Goal: Task Accomplishment & Management: Manage account settings

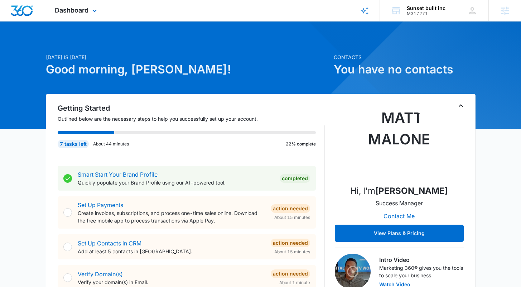
click at [100, 12] on div "Dashboard Apps Reputation Websites Forms CRM Email Social Shop Content Ads Inte…" at bounding box center [77, 10] width 66 height 21
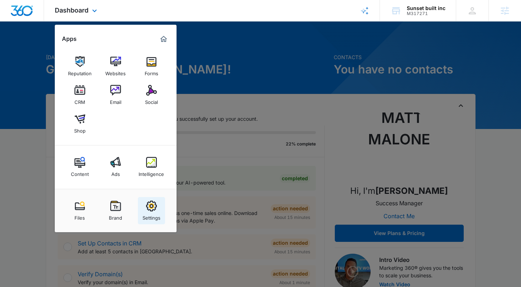
click at [155, 201] on img at bounding box center [151, 206] width 11 height 11
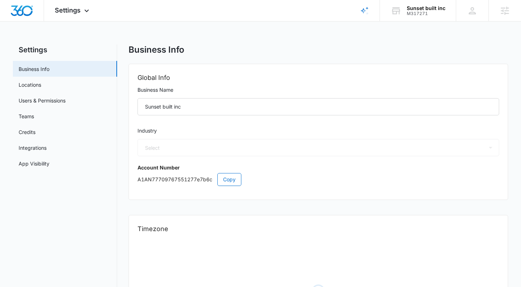
select select "4"
select select "US"
select select "America/Los_Angeles"
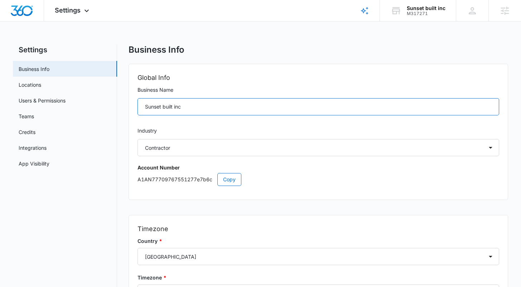
click at [165, 109] on input "Sunset built inc" at bounding box center [318, 106] width 361 height 17
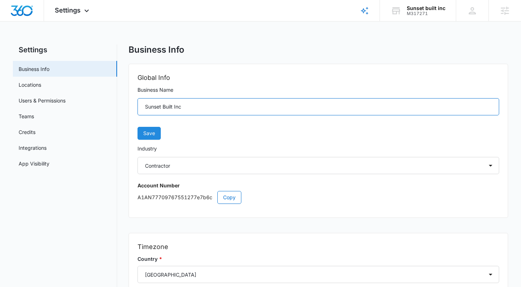
type input "Sunset Built Inc"
click at [154, 129] on button "Save" at bounding box center [149, 133] width 23 height 13
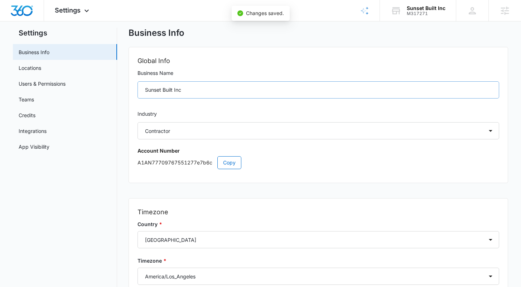
scroll to position [84, 0]
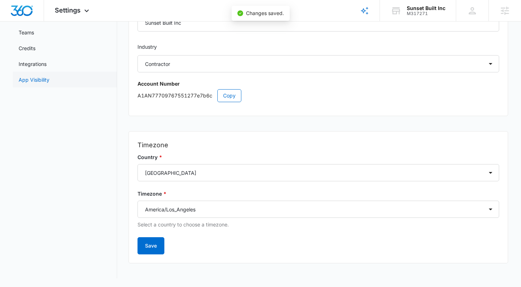
click at [49, 80] on link "App Visibility" at bounding box center [34, 80] width 31 height 8
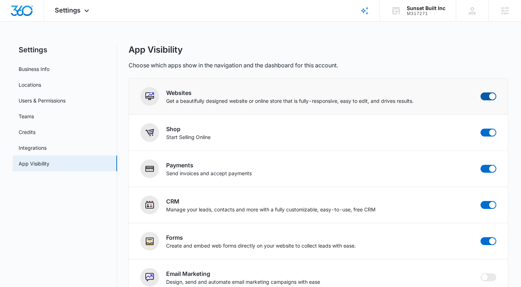
click at [491, 94] on span at bounding box center [492, 96] width 6 height 6
click at [481, 92] on input "checkbox" at bounding box center [480, 92] width 0 height 0
checkbox input "false"
click at [488, 131] on span at bounding box center [489, 133] width 16 height 8
click at [481, 129] on input "checkbox" at bounding box center [480, 128] width 0 height 0
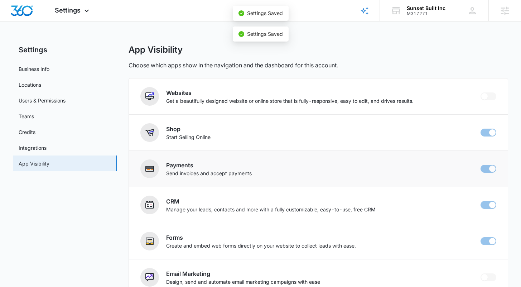
checkbox input "false"
click at [489, 168] on span at bounding box center [489, 169] width 16 height 8
click at [481, 165] on input "checkbox" at bounding box center [480, 164] width 0 height 0
click at [413, 59] on div "App Visibility Choose which apps show in the navigation and the dashboard for t…" at bounding box center [318, 56] width 379 height 25
checkbox input "false"
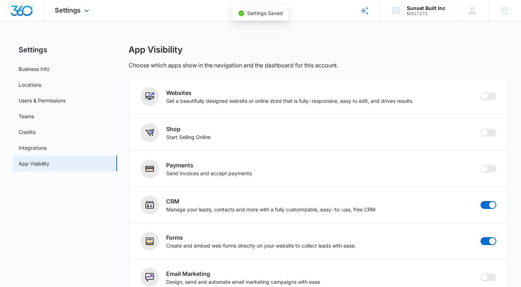
click at [33, 12] on div at bounding box center [22, 10] width 44 height 21
click at [20, 14] on img "Dashboard" at bounding box center [21, 10] width 23 height 11
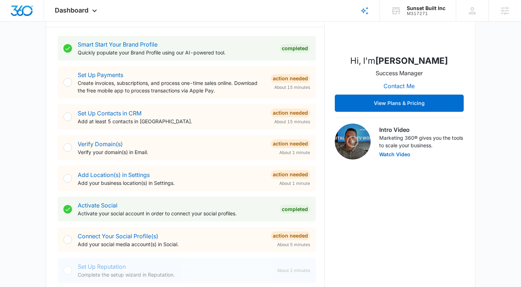
scroll to position [131, 0]
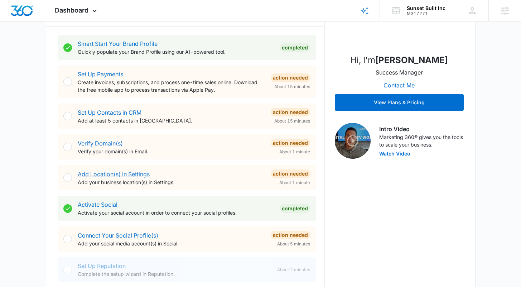
click at [125, 173] on link "Add Location(s) in Settings" at bounding box center [114, 174] width 72 height 7
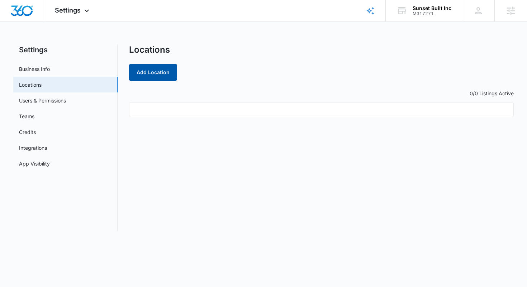
click at [160, 72] on button "Add Location" at bounding box center [153, 72] width 48 height 17
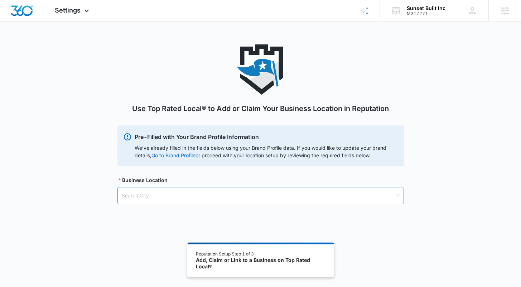
click at [230, 196] on input "search" at bounding box center [258, 195] width 273 height 16
type input "[PERSON_NAME][GEOGRAPHIC_DATA]"
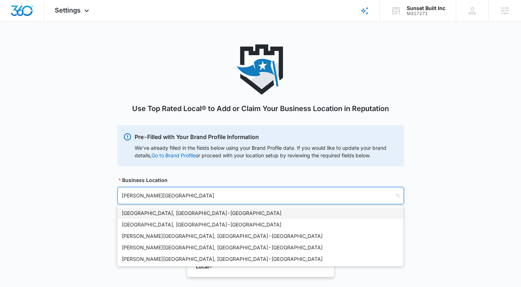
click at [159, 211] on div "[GEOGRAPHIC_DATA], [GEOGRAPHIC_DATA] - [GEOGRAPHIC_DATA]" at bounding box center [260, 213] width 277 height 8
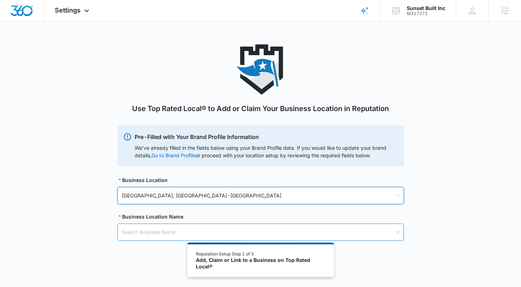
click at [152, 231] on input "search" at bounding box center [258, 232] width 273 height 16
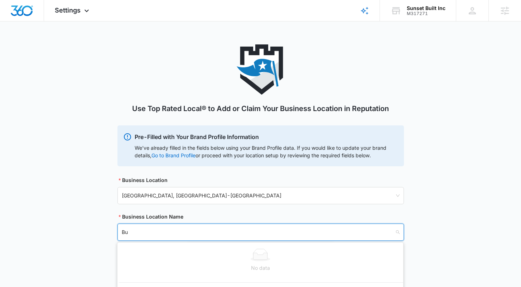
type input "B"
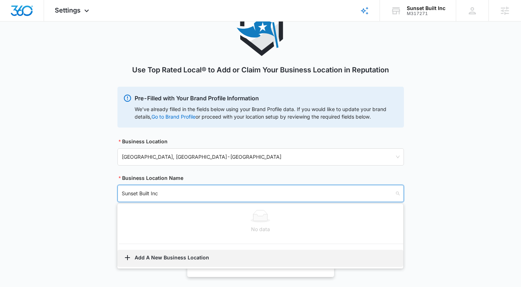
scroll to position [39, 0]
type input "Sunset Built Inc"
click at [236, 260] on button "Add A New Business Location" at bounding box center [261, 257] width 286 height 17
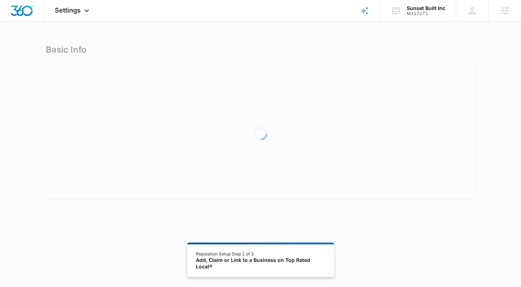
select select "[US_STATE]"
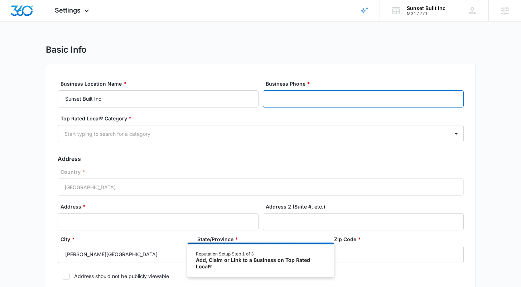
click at [326, 97] on input "Business Phone *" at bounding box center [363, 98] width 201 height 17
type input "[PHONE_NUMBER]"
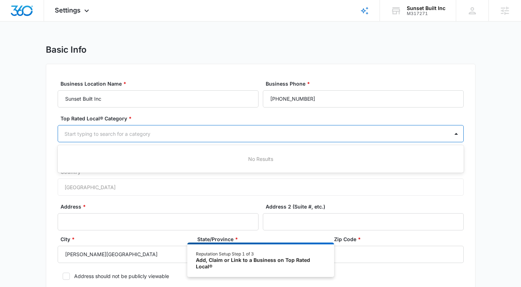
click at [286, 136] on div at bounding box center [251, 133] width 375 height 9
type input "contr"
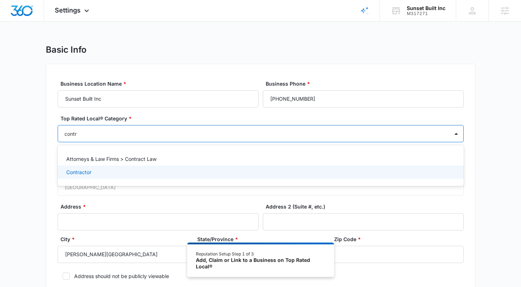
click at [122, 170] on div "Contractor" at bounding box center [260, 172] width 388 height 8
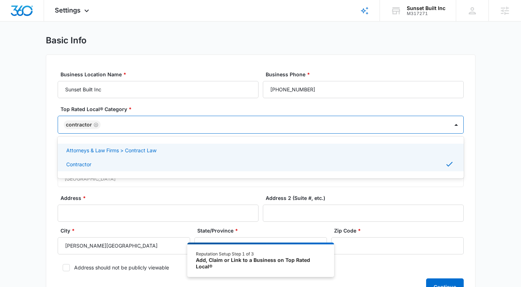
scroll to position [68, 0]
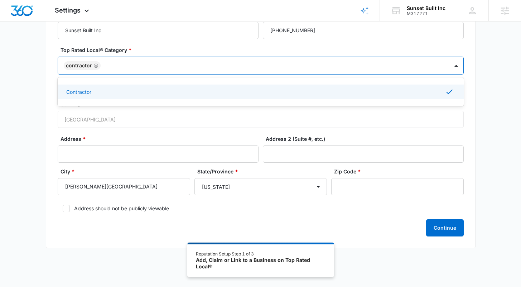
click at [74, 93] on p "Contractor" at bounding box center [78, 92] width 25 height 8
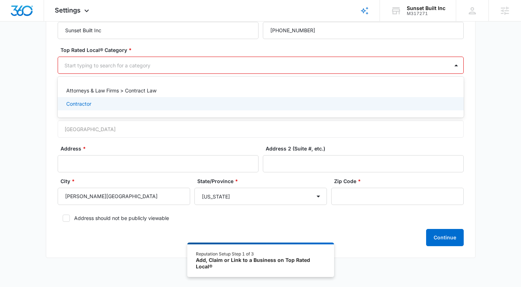
click at [80, 105] on p "Contractor" at bounding box center [78, 104] width 25 height 8
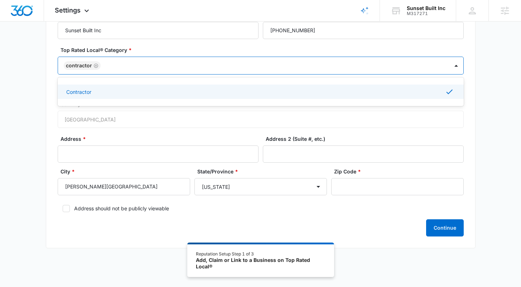
click at [484, 120] on div "Basic Info Business Location Name * Sunset Built Inc Business Phone * [PHONE_NU…" at bounding box center [260, 116] width 521 height 281
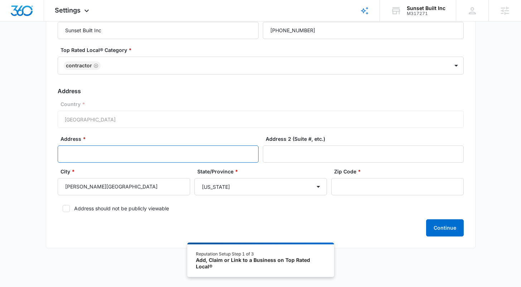
click at [150, 155] on input "Address *" at bounding box center [158, 153] width 201 height 17
type input "[STREET_ADDRESS]"
type input "Suite 800"
type input "90211"
click at [445, 226] on button "Continue" at bounding box center [445, 227] width 38 height 17
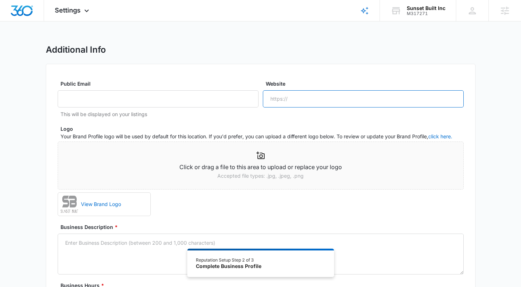
click at [322, 100] on input "Website" at bounding box center [363, 98] width 201 height 17
paste input "[URL][DOMAIN_NAME]"
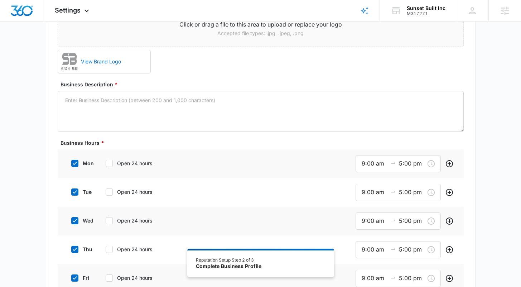
scroll to position [143, 0]
type input "[URL][DOMAIN_NAME]"
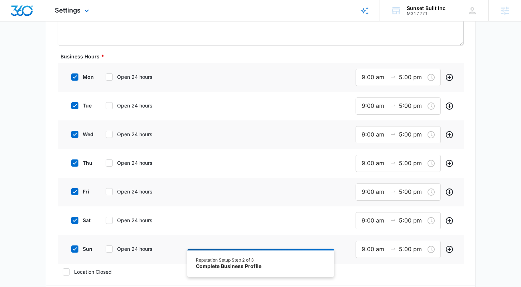
scroll to position [277, 0]
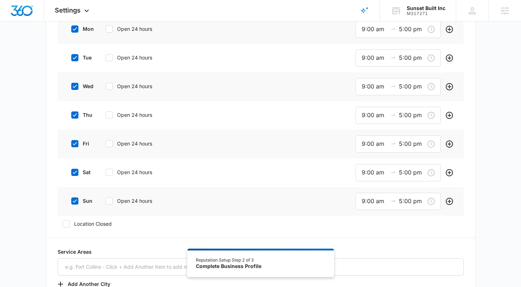
click at [74, 193] on div "sun Open 24 hours" at bounding box center [120, 201] width 108 height 16
drag, startPoint x: 72, startPoint y: 203, endPoint x: 75, endPoint y: 178, distance: 25.6
click at [72, 203] on icon at bounding box center [75, 201] width 6 height 6
click at [71, 203] on input "sun" at bounding box center [68, 200] width 5 height 5
checkbox input "false"
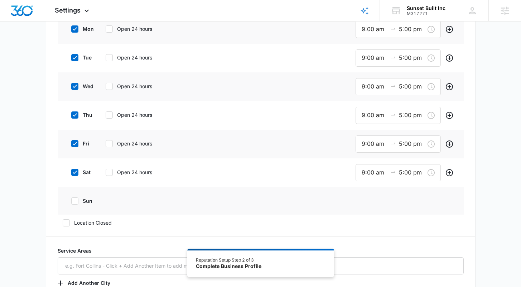
click at [75, 173] on icon at bounding box center [75, 172] width 4 height 3
click at [71, 173] on input "sat" at bounding box center [68, 172] width 5 height 5
checkbox input "false"
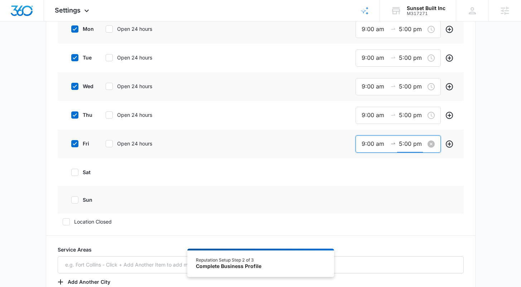
click at [402, 148] on input "5:00 pm" at bounding box center [412, 143] width 26 height 9
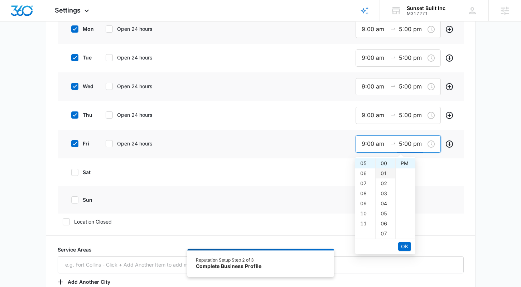
click at [382, 172] on div "01" at bounding box center [386, 173] width 20 height 10
type input "5:01 pm"
click at [406, 248] on span "OK" at bounding box center [404, 247] width 7 height 8
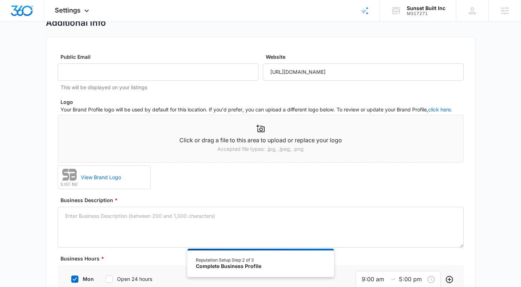
scroll to position [90, 0]
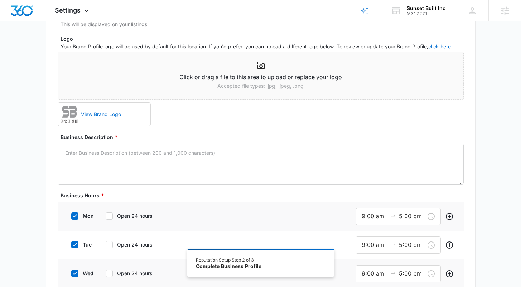
click at [242, 133] on label "Business Description *" at bounding box center [264, 137] width 406 height 8
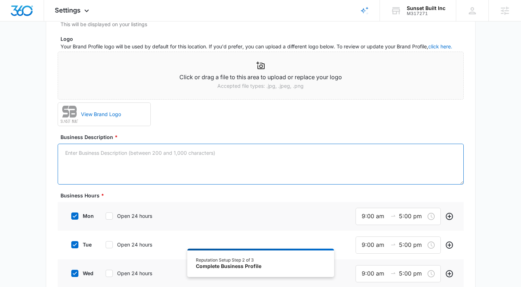
click at [242, 144] on textarea "Business Description *" at bounding box center [261, 164] width 406 height 41
click at [244, 160] on textarea "Business Description *" at bounding box center [261, 164] width 406 height 41
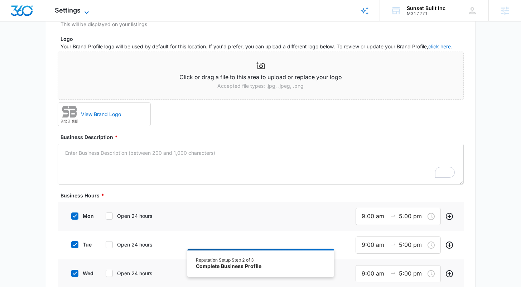
click at [71, 8] on span "Settings" at bounding box center [68, 10] width 26 height 8
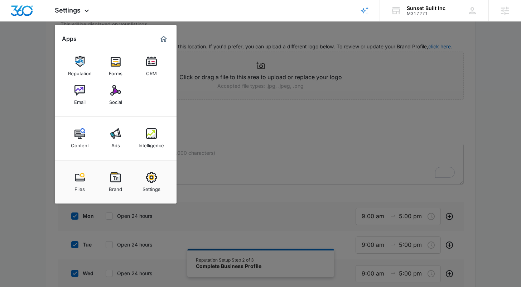
click at [207, 158] on div at bounding box center [260, 143] width 521 height 287
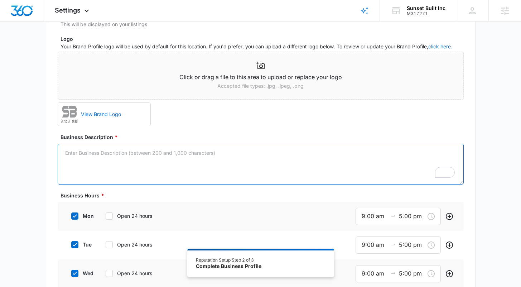
click at [226, 154] on textarea "Business Description *" at bounding box center [261, 164] width 406 height 41
paste textarea "Sunset Built specializes in luxury residential construction in [GEOGRAPHIC_DATA…"
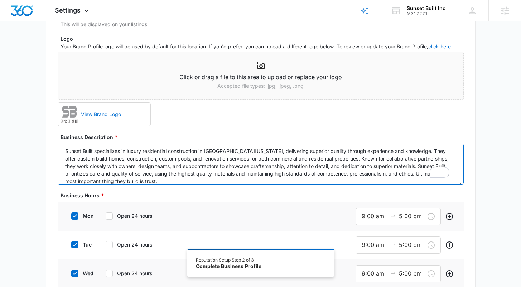
scroll to position [2, 0]
type textarea "Sunset Built specializes in luxury residential construction in [GEOGRAPHIC_DATA…"
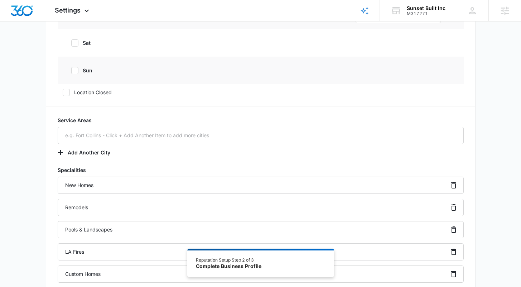
scroll to position [843, 0]
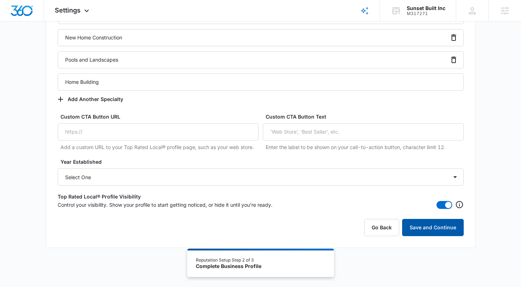
click at [442, 229] on button "Save and Continue" at bounding box center [433, 227] width 62 height 17
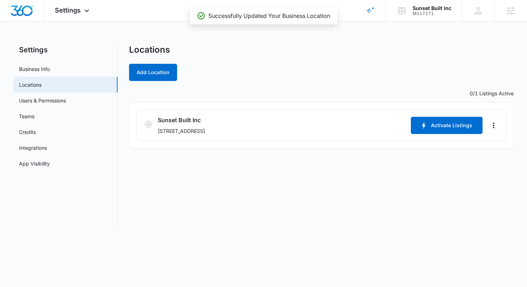
click at [263, 63] on div "Locations Add Location" at bounding box center [321, 62] width 385 height 37
click at [23, 12] on img "Dashboard" at bounding box center [21, 10] width 23 height 11
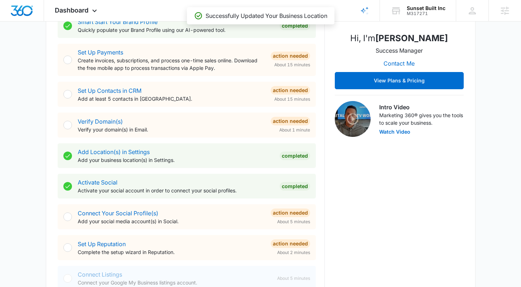
scroll to position [244, 0]
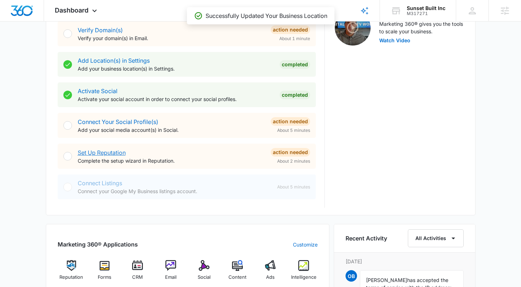
click at [113, 154] on link "Set Up Reputation" at bounding box center [102, 152] width 48 height 7
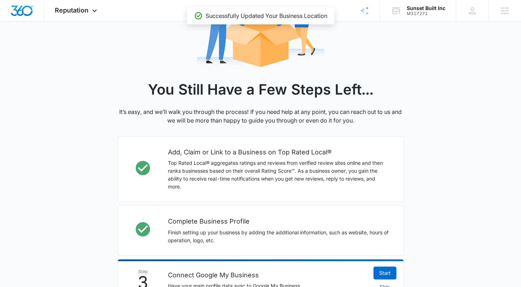
scroll to position [224, 0]
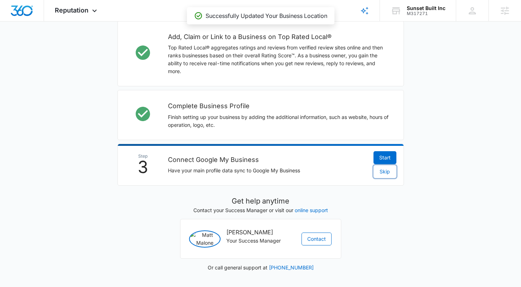
click at [383, 168] on span "Skip" at bounding box center [385, 172] width 10 height 8
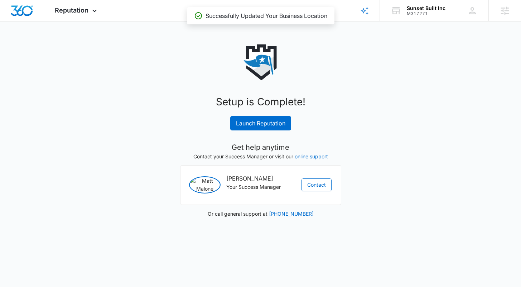
scroll to position [0, 0]
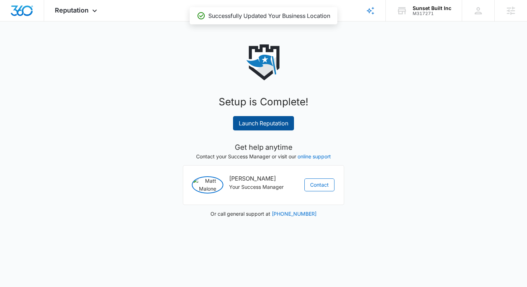
click at [290, 125] on link "Launch Reputation" at bounding box center [263, 123] width 61 height 14
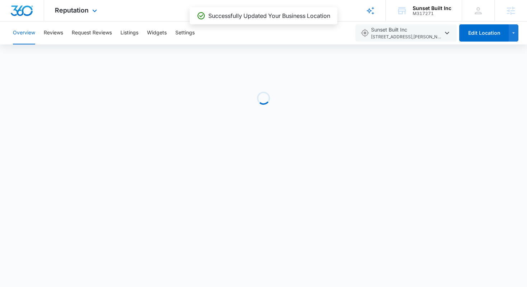
click at [28, 10] on img "Dashboard" at bounding box center [21, 10] width 23 height 11
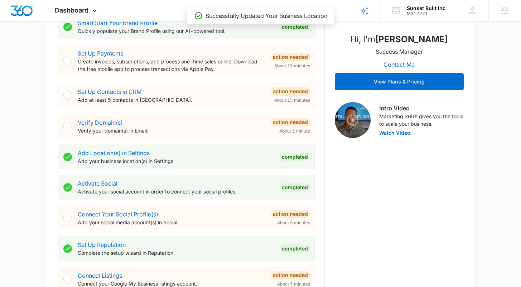
scroll to position [118, 0]
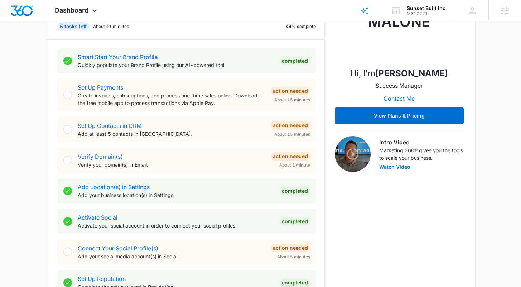
click at [496, 92] on div "[DATE] is [DATE] Good morning, [PERSON_NAME]! Contacts You have no contacts Get…" at bounding box center [260, 284] width 521 height 743
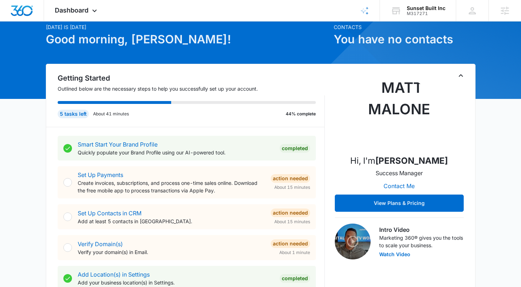
scroll to position [0, 0]
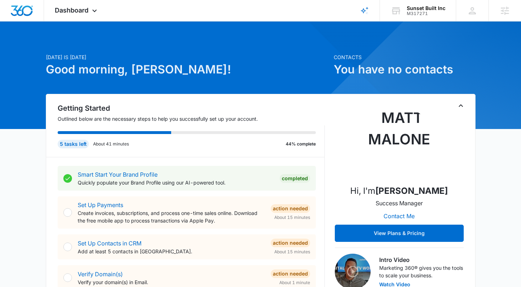
drag, startPoint x: 172, startPoint y: 70, endPoint x: 134, endPoint y: 71, distance: 38.0
click at [134, 71] on h1 "Good morning, [PERSON_NAME]!" at bounding box center [188, 69] width 284 height 17
click at [208, 68] on h1 "Good morning, [PERSON_NAME]!" at bounding box center [188, 69] width 284 height 17
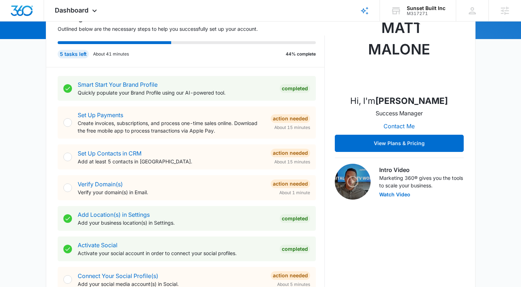
scroll to position [90, 0]
click at [321, 106] on div "Smart Start Your Brand Profile Quickly populate your Brand Profile using our AI…" at bounding box center [191, 215] width 267 height 294
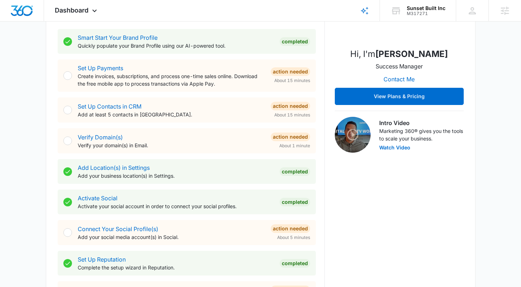
scroll to position [138, 0]
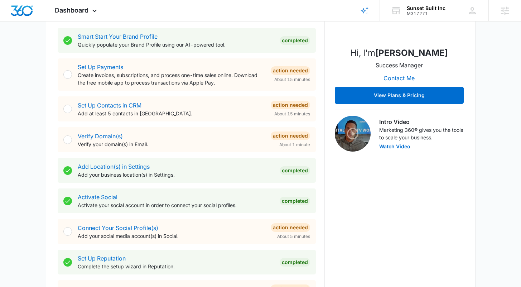
click at [318, 110] on div "Smart Start Your Brand Profile Quickly populate your Brand Profile using our AI…" at bounding box center [191, 166] width 267 height 294
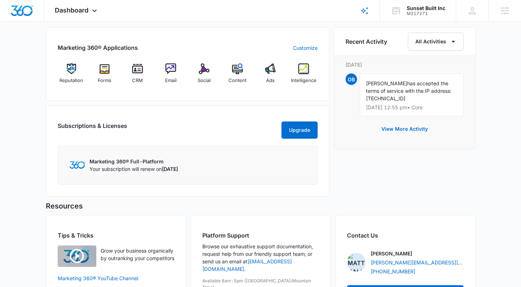
scroll to position [439, 0]
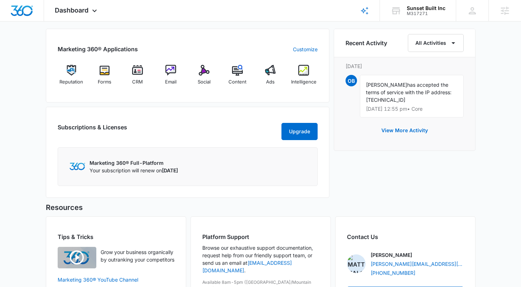
click at [377, 176] on div "Recent Activity All Activities [DATE] OB [PERSON_NAME] has accepted the terms o…" at bounding box center [405, 115] width 142 height 173
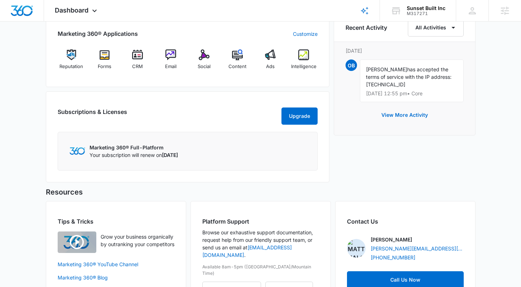
scroll to position [486, 0]
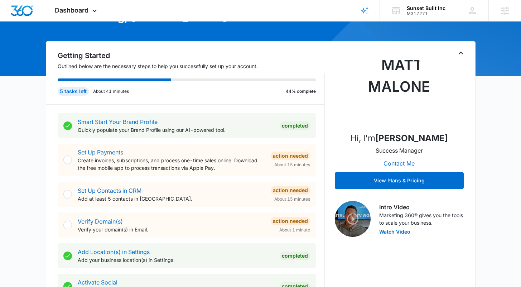
scroll to position [0, 0]
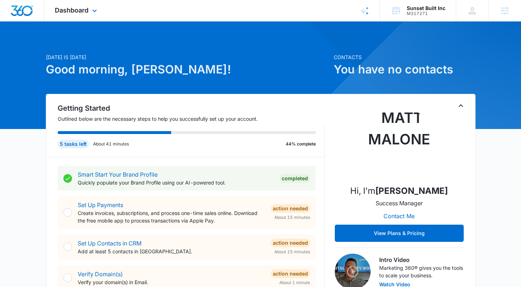
click at [90, 6] on div "Dashboard Apps Reputation Forms CRM Email Social Content Ads Intelligence Files…" at bounding box center [77, 10] width 66 height 21
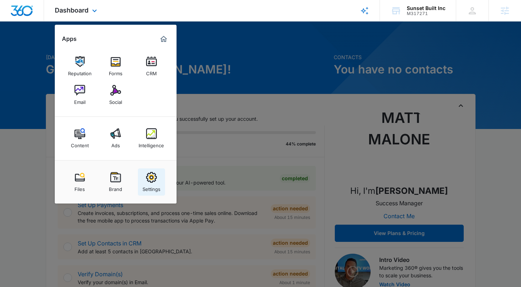
click at [155, 179] on img at bounding box center [151, 177] width 11 height 11
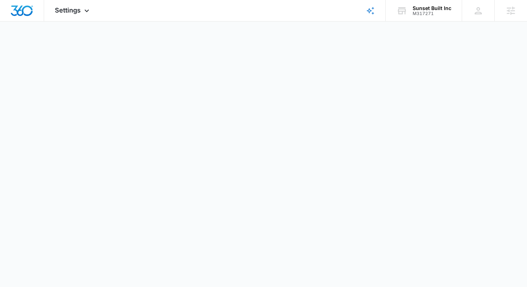
select select "4"
select select "US"
select select "America/Los_Angeles"
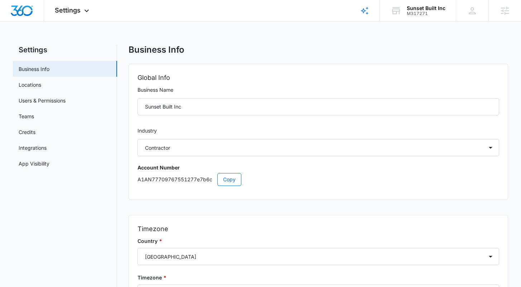
click at [244, 81] on h2 "Global Info" at bounding box center [318, 78] width 361 height 10
click at [190, 107] on input "Sunset Built Inc" at bounding box center [318, 106] width 361 height 17
click at [39, 100] on link "Users & Permissions" at bounding box center [42, 101] width 47 height 8
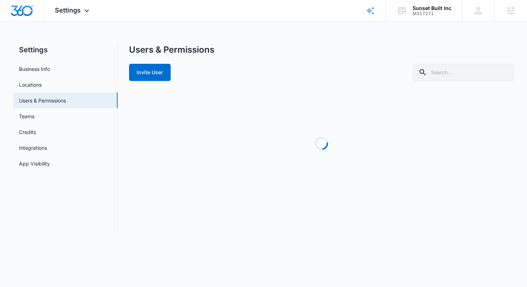
click at [301, 59] on div "Users & Permissions Invite User" at bounding box center [321, 62] width 385 height 37
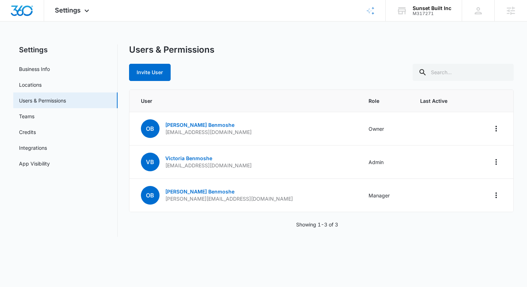
click at [226, 67] on div "Invite User" at bounding box center [321, 72] width 385 height 17
click at [158, 76] on button "Invite User" at bounding box center [150, 72] width 42 height 17
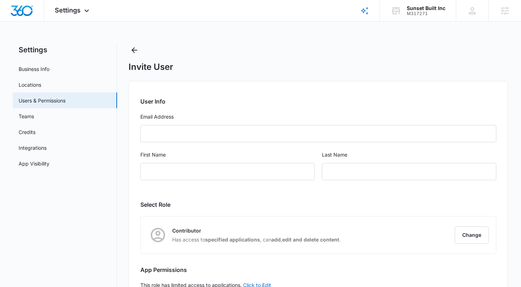
click at [246, 55] on div "Invite User" at bounding box center [318, 58] width 379 height 28
click at [179, 58] on div "Invite User" at bounding box center [318, 58] width 379 height 28
click at [49, 164] on link "App Visibility" at bounding box center [34, 164] width 31 height 8
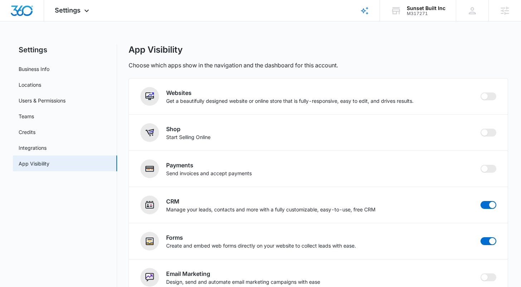
click at [294, 30] on div "Settings Apps Reputation Forms CRM Email Social Content Ads Intelligence Files …" at bounding box center [260, 242] width 521 height 485
click at [365, 51] on div "App Visibility" at bounding box center [318, 49] width 379 height 11
click at [371, 56] on div "App Visibility Choose which apps show in the navigation and the dashboard for t…" at bounding box center [318, 56] width 379 height 25
click at [77, 26] on div "Settings Apps Reputation Forms CRM Email Social Content Ads Intelligence Files …" at bounding box center [260, 242] width 521 height 485
click at [22, 8] on img "Dashboard" at bounding box center [21, 10] width 23 height 11
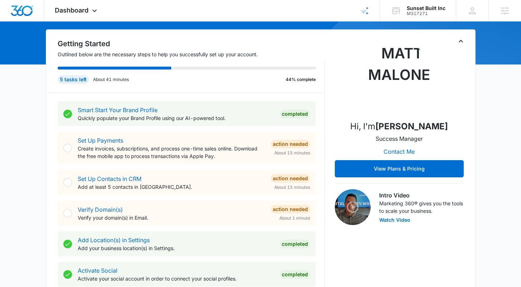
scroll to position [66, 0]
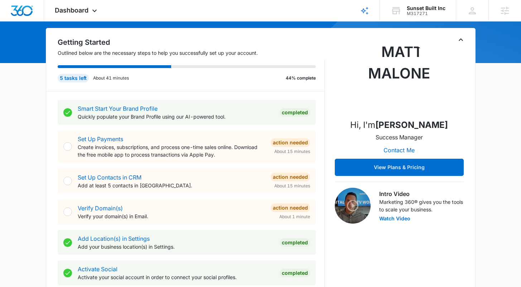
click at [320, 119] on div "Smart Start Your Brand Profile Quickly populate your Brand Profile using our AI…" at bounding box center [191, 238] width 267 height 294
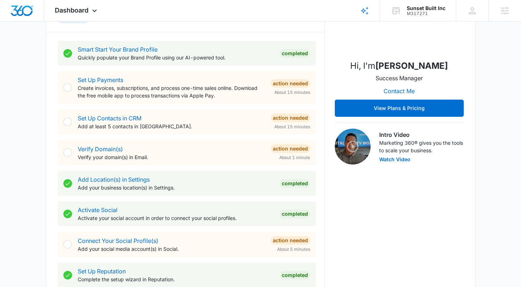
scroll to position [121, 0]
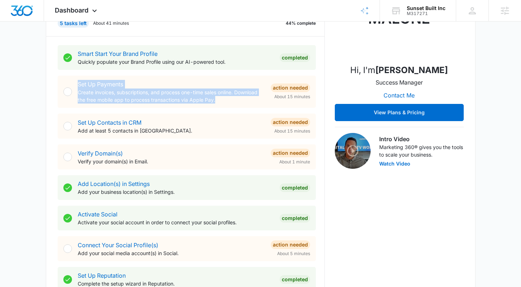
drag, startPoint x: 217, startPoint y: 100, endPoint x: 59, endPoint y: 84, distance: 159.1
click at [59, 84] on div "Set Up Payments Create invoices, subscriptions, and process one-time sales onli…" at bounding box center [187, 92] width 258 height 32
click at [234, 100] on p "Create invoices, subscriptions, and process one-time sales online. Download the…" at bounding box center [171, 95] width 187 height 15
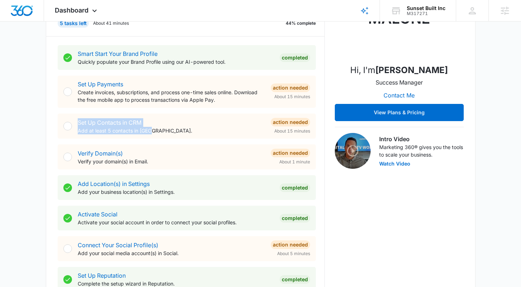
drag, startPoint x: 159, startPoint y: 131, endPoint x: 61, endPoint y: 120, distance: 99.1
click at [61, 120] on div "Set Up Contacts in CRM Add at least 5 contacts in [GEOGRAPHIC_DATA]. Action Nee…" at bounding box center [187, 126] width 258 height 25
click at [180, 127] on p "Add at least 5 contacts in [GEOGRAPHIC_DATA]." at bounding box center [171, 131] width 187 height 8
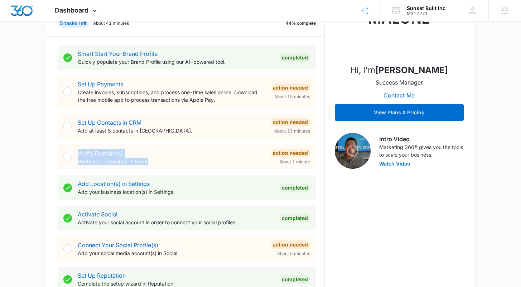
drag, startPoint x: 162, startPoint y: 165, endPoint x: 72, endPoint y: 150, distance: 90.4
click at [72, 150] on div "Verify Domain(s) Verify your domain(s) in Email. Action Needed About 1 minute" at bounding box center [187, 156] width 258 height 25
click at [171, 158] on p "Verify your domain(s) in Email." at bounding box center [171, 162] width 187 height 8
click at [322, 155] on div "Smart Start Your Brand Profile Quickly populate your Brand Profile using our AI…" at bounding box center [191, 184] width 267 height 294
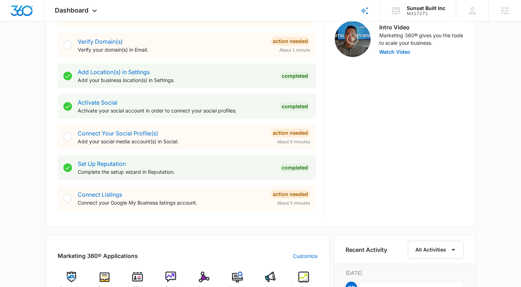
scroll to position [237, 0]
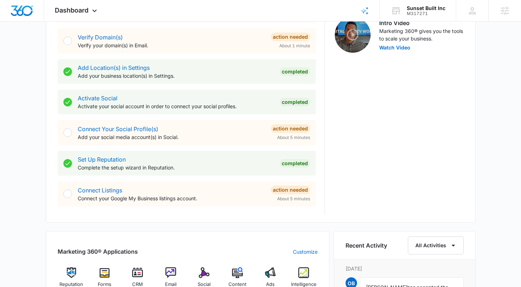
click at [191, 132] on div "Connect Your Social Profile(s) Add your social media account(s) in Social." at bounding box center [171, 133] width 187 height 16
click at [89, 129] on link "Connect Your Social Profile(s)" at bounding box center [118, 128] width 81 height 7
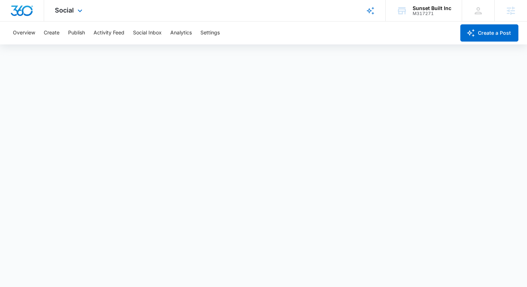
click at [20, 11] on img "Dashboard" at bounding box center [21, 10] width 23 height 11
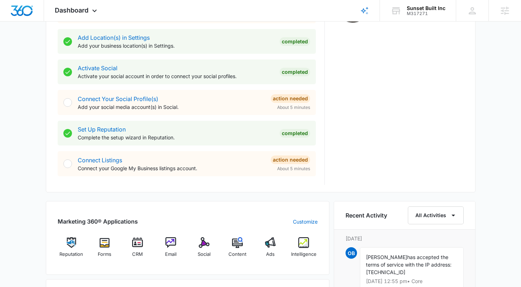
scroll to position [268, 0]
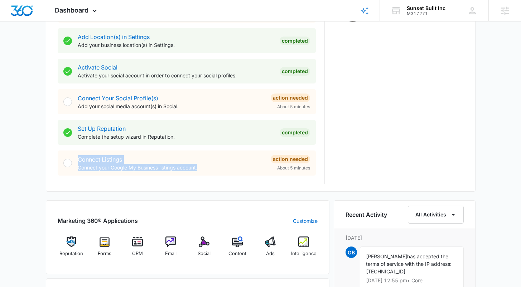
drag, startPoint x: 207, startPoint y: 169, endPoint x: 71, endPoint y: 154, distance: 137.7
click at [71, 154] on div "Connect Listings Connect your Google My Business listings account. Action Neede…" at bounding box center [187, 162] width 258 height 25
click at [217, 168] on p "Connect your Google My Business listings account." at bounding box center [171, 168] width 187 height 8
click at [141, 160] on div "Connect Listings Connect your Google My Business listings account." at bounding box center [171, 163] width 187 height 16
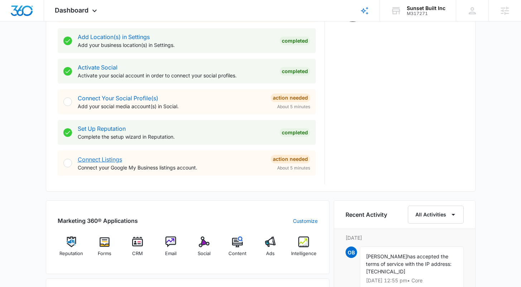
click at [99, 160] on link "Connect Listings" at bounding box center [100, 159] width 44 height 7
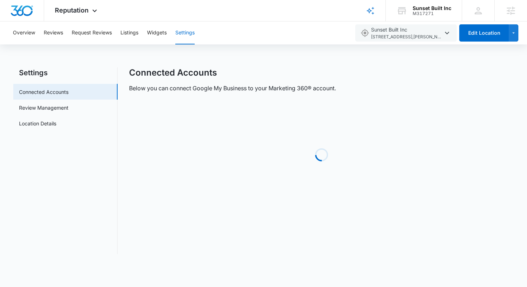
click at [324, 196] on div "Loading" at bounding box center [321, 154] width 385 height 107
click at [408, 177] on div "Connected Accounts Below you can connect Google My Business to your Marketing 3…" at bounding box center [321, 160] width 385 height 187
click at [30, 10] on img "Dashboard" at bounding box center [21, 10] width 23 height 11
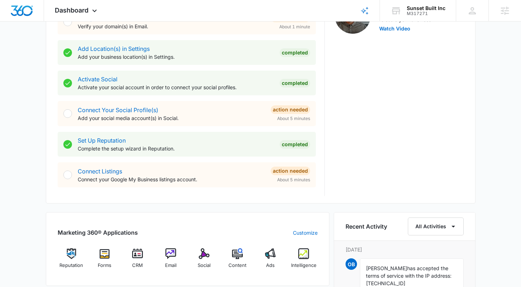
scroll to position [249, 0]
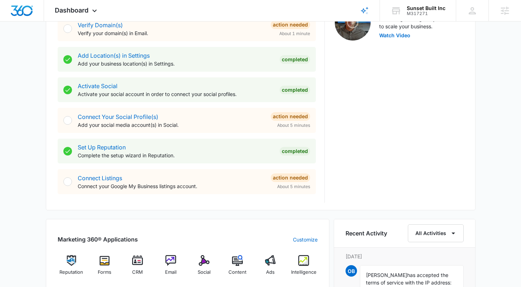
click at [482, 163] on div "[DATE] is [DATE] Good morning, [PERSON_NAME]! Contacts You have no contacts Get…" at bounding box center [260, 152] width 521 height 743
click at [483, 166] on div "[DATE] is [DATE] Good morning, [PERSON_NAME]! Contacts You have no contacts Get…" at bounding box center [260, 152] width 521 height 743
click at [481, 167] on div "[DATE] is [DATE] Good morning, [PERSON_NAME]! Contacts You have no contacts Get…" at bounding box center [260, 152] width 521 height 743
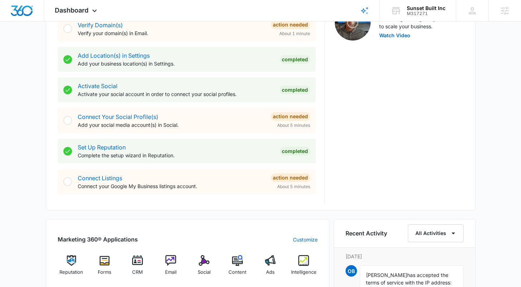
click at [496, 163] on div "[DATE] is [DATE] Good morning, [PERSON_NAME]! Contacts You have no contacts Get…" at bounding box center [260, 152] width 521 height 743
click at [483, 141] on div "[DATE] is [DATE] Good morning, [PERSON_NAME]! Contacts You have no contacts Get…" at bounding box center [260, 152] width 521 height 743
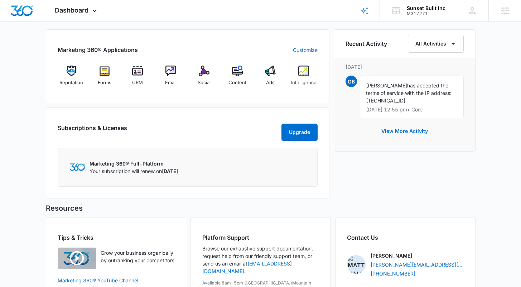
scroll to position [438, 0]
click at [310, 80] on span "Intelligence" at bounding box center [303, 83] width 25 height 7
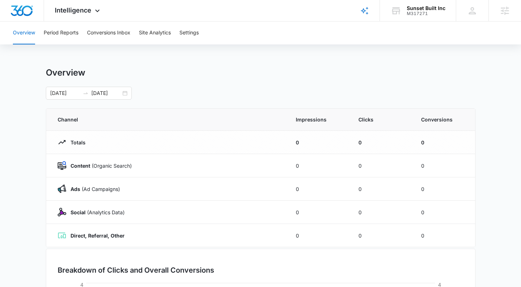
click at [507, 130] on main "Overview [DATE] [DATE] Channel Impressions Clicks Conversions Totals 0 0 0 Cont…" at bounding box center [260, 255] width 521 height 376
click at [498, 143] on main "Overview [DATE] [DATE] Channel Impressions Clicks Conversions Totals 0 0 0 Cont…" at bounding box center [260, 255] width 521 height 376
click at [125, 92] on div "[DATE] [DATE]" at bounding box center [89, 93] width 86 height 13
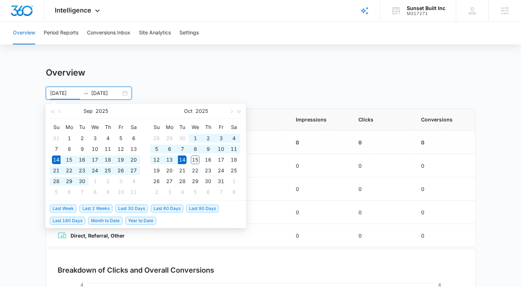
type input "[DATE]"
click at [187, 61] on div "Overview Period Reports Conversions Inbox Site Analytics Settings Overview [DAT…" at bounding box center [260, 232] width 521 height 422
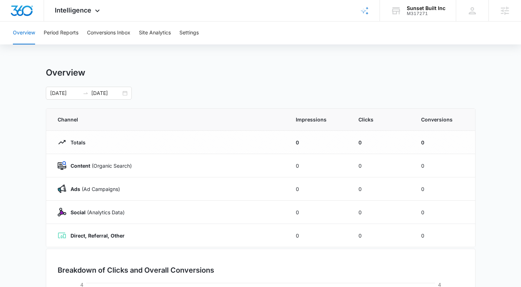
click at [499, 121] on main "Overview [DATE] [DATE] [DATE] Su Mo Tu We Th Fr Sa 31 1 2 3 4 5 6 7 8 9 10 11 1…" at bounding box center [260, 255] width 521 height 376
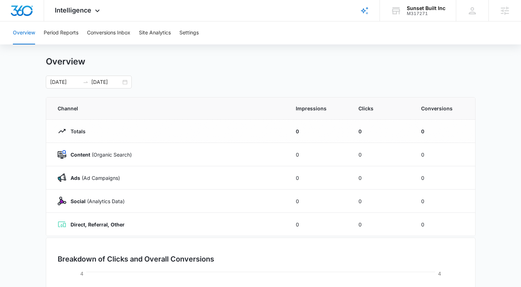
scroll to position [12, 0]
click at [293, 54] on div "Overview Period Reports Conversions Inbox Site Analytics Settings Overview [DAT…" at bounding box center [260, 221] width 521 height 422
drag, startPoint x: 291, startPoint y: 106, endPoint x: 327, endPoint y: 107, distance: 35.8
click at [326, 107] on th "Impressions" at bounding box center [318, 108] width 63 height 22
click at [327, 107] on span "Impressions" at bounding box center [318, 108] width 45 height 8
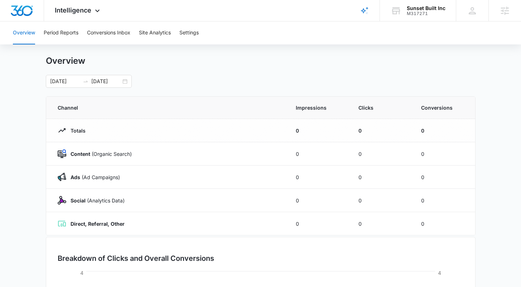
click at [484, 128] on main "Overview [DATE] [DATE] [DATE] Su Mo Tu We Th Fr Sa 31 1 2 3 4 5 6 7 8 9 10 11 1…" at bounding box center [260, 244] width 521 height 376
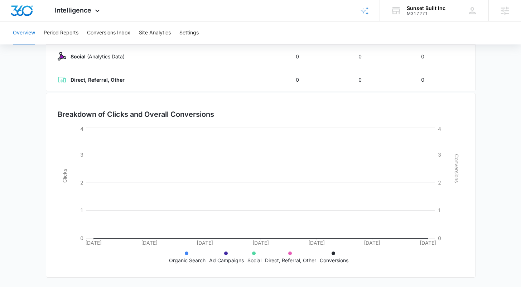
scroll to position [157, 0]
click at [507, 192] on main "Overview [DATE] [DATE] [DATE] Su Mo Tu We Th Fr Sa 31 1 2 3 4 5 6 7 8 9 10 11 1…" at bounding box center [260, 99] width 521 height 376
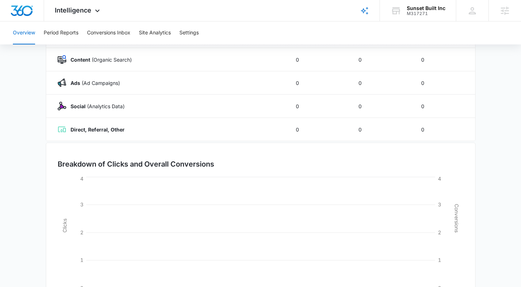
scroll to position [0, 0]
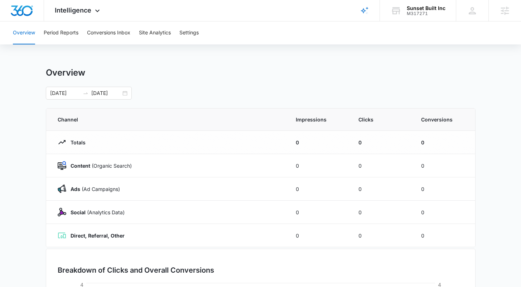
drag, startPoint x: 302, startPoint y: 80, endPoint x: 267, endPoint y: 80, distance: 34.7
click at [302, 80] on div "Overview [DATE] [DATE] [DATE] Su Mo Tu We Th Fr Sa 31 1 2 3 4 5 6 7 8 9 10 11 1…" at bounding box center [261, 83] width 430 height 32
click at [77, 32] on button "Period Reports" at bounding box center [61, 32] width 35 height 23
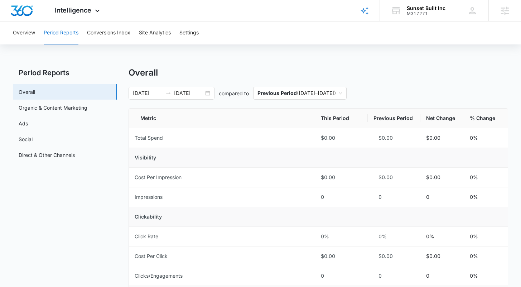
click at [210, 93] on div "[DATE] [DATE]" at bounding box center [172, 93] width 86 height 13
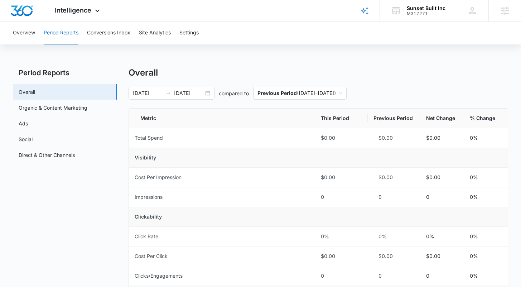
click at [206, 92] on div "[DATE] [DATE]" at bounding box center [172, 93] width 86 height 13
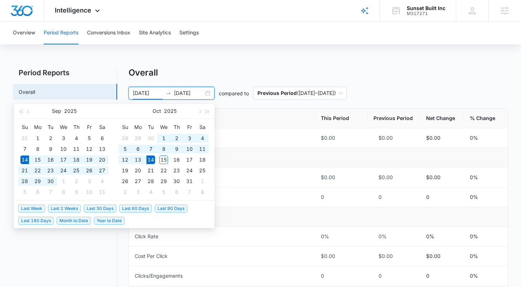
type input "[DATE]"
click at [204, 74] on div "Overall" at bounding box center [318, 72] width 379 height 11
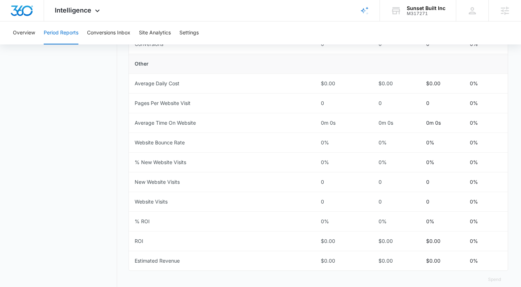
scroll to position [311, 0]
click at [123, 230] on div "Period Reports Overall Organic & Content Marketing Ads Social Direct & Other Ch…" at bounding box center [260, 26] width 495 height 540
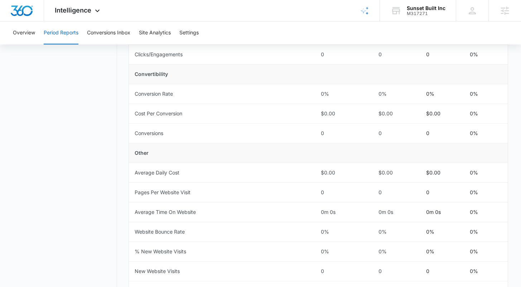
scroll to position [0, 0]
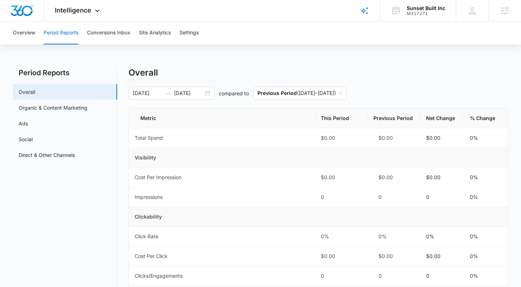
click at [163, 32] on button "Site Analytics" at bounding box center [155, 32] width 32 height 23
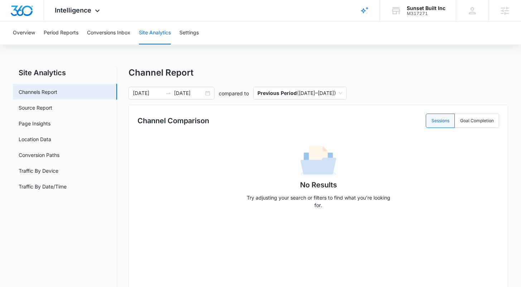
click at [125, 125] on div "Site Analytics Channels Report Source Report Page Insights Location Data Conver…" at bounding box center [260, 239] width 495 height 344
click at [125, 168] on div "Site Analytics Channels Report Source Report Page Insights Location Data Conver…" at bounding box center [260, 239] width 495 height 344
click at [121, 143] on div "Site Analytics Channels Report Source Report Page Insights Location Data Conver…" at bounding box center [260, 239] width 495 height 344
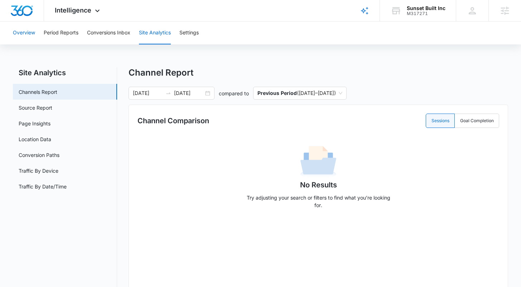
click at [26, 33] on button "Overview" at bounding box center [24, 32] width 22 height 23
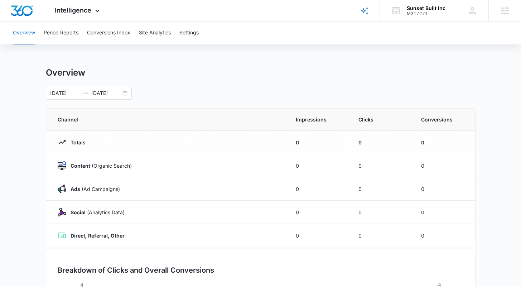
click at [37, 142] on main "Overview [DATE] [DATE] Channel Impressions Clicks Conversions Totals 0 0 0 Cont…" at bounding box center [260, 255] width 521 height 376
click at [37, 141] on main "Overview [DATE] [DATE] Channel Impressions Clicks Conversions Totals 0 0 0 Cont…" at bounding box center [260, 255] width 521 height 376
click at [14, 11] on img "Dashboard" at bounding box center [21, 10] width 23 height 11
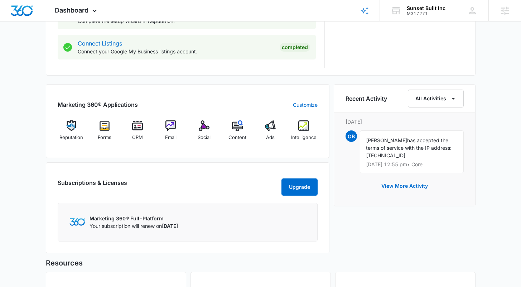
scroll to position [388, 0]
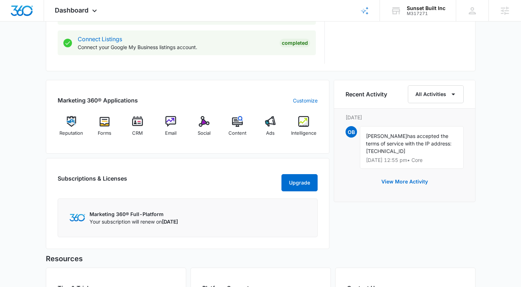
click at [332, 155] on div "Marketing 360® Applications Customize Reputation Forms CRM Email Social Content…" at bounding box center [261, 166] width 430 height 173
click at [493, 149] on div "[DATE] is [DATE] Good morning, [PERSON_NAME]! Contacts You have no contacts Get…" at bounding box center [260, 14] width 521 height 743
click at [495, 147] on div "[DATE] is [DATE] Good morning, [PERSON_NAME]! Contacts You have no contacts Get…" at bounding box center [260, 14] width 521 height 743
click at [495, 148] on div "[DATE] is [DATE] Good morning, [PERSON_NAME]! Contacts You have no contacts Get…" at bounding box center [260, 14] width 521 height 743
click at [497, 147] on div "[DATE] is [DATE] Good morning, [PERSON_NAME]! Contacts You have no contacts Get…" at bounding box center [260, 14] width 521 height 743
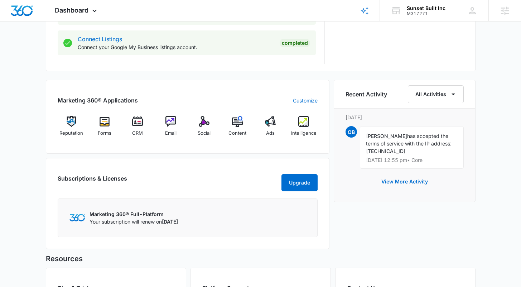
click at [504, 149] on div "[DATE] is [DATE] Good morning, [PERSON_NAME]! Contacts You have no contacts Get…" at bounding box center [260, 14] width 521 height 743
click at [497, 147] on div "[DATE] is [DATE] Good morning, [PERSON_NAME]! Contacts You have no contacts Get…" at bounding box center [260, 14] width 521 height 743
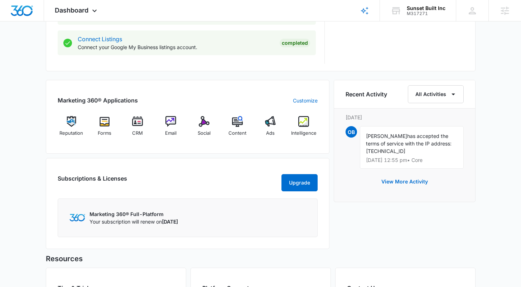
click at [496, 174] on div "[DATE] is [DATE] Good morning, [PERSON_NAME]! Contacts You have no contacts Get…" at bounding box center [260, 14] width 521 height 743
click at [460, 231] on div "Recent Activity All Activities [DATE] OB [PERSON_NAME] has accepted the terms o…" at bounding box center [405, 166] width 142 height 173
click at [440, 230] on div "Recent Activity All Activities [DATE] OB [PERSON_NAME] has accepted the terms o…" at bounding box center [405, 166] width 142 height 173
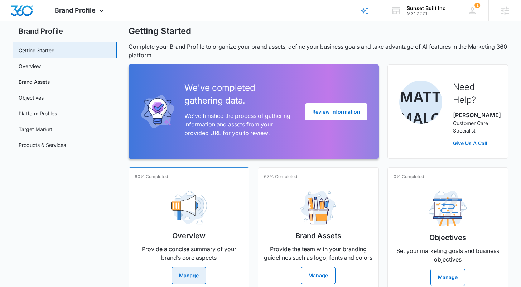
scroll to position [57, 0]
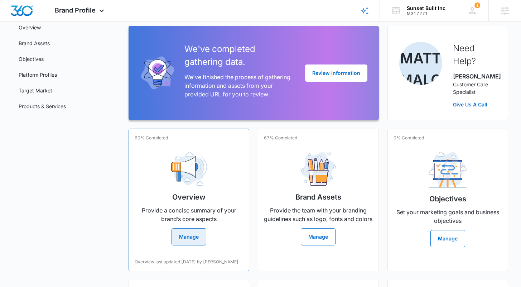
click at [190, 190] on div "Overview Provide a concise summary of your brand’s core aspects Manage" at bounding box center [189, 195] width 109 height 99
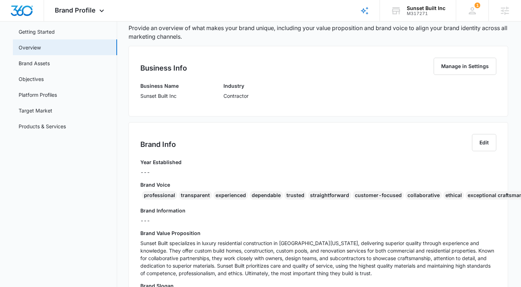
scroll to position [125, 0]
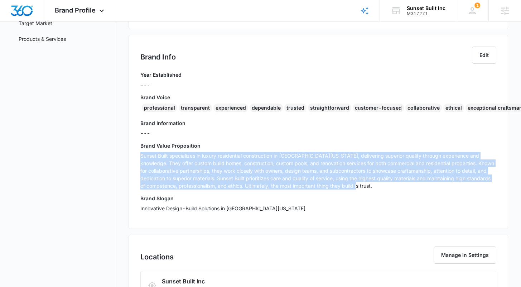
drag, startPoint x: 380, startPoint y: 193, endPoint x: 131, endPoint y: 157, distance: 251.2
click at [131, 157] on div "Brand Info Edit Year Established --- Brand Voice professional transparent exper…" at bounding box center [318, 132] width 379 height 194
copy p "Sunset Built specializes in luxury residential construction in [GEOGRAPHIC_DATA…"
